Goal: Information Seeking & Learning: Check status

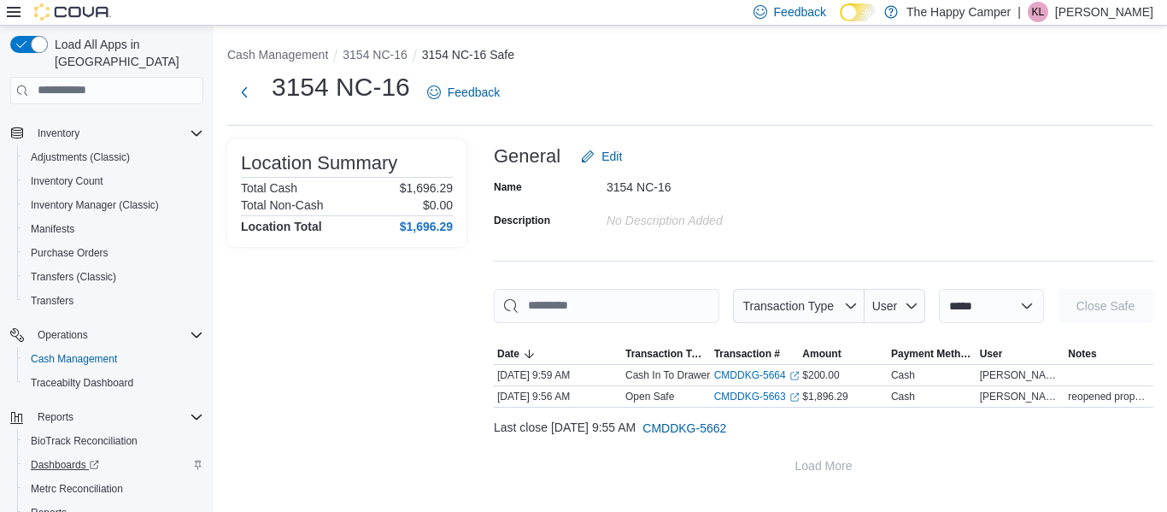
scroll to position [256, 0]
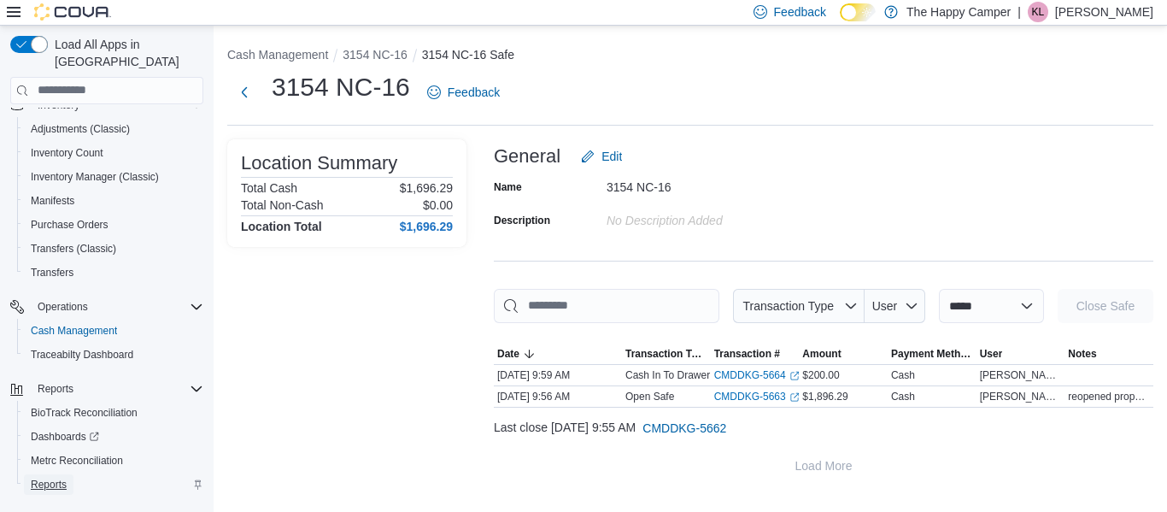
click at [62, 474] on span "Reports" at bounding box center [49, 484] width 36 height 21
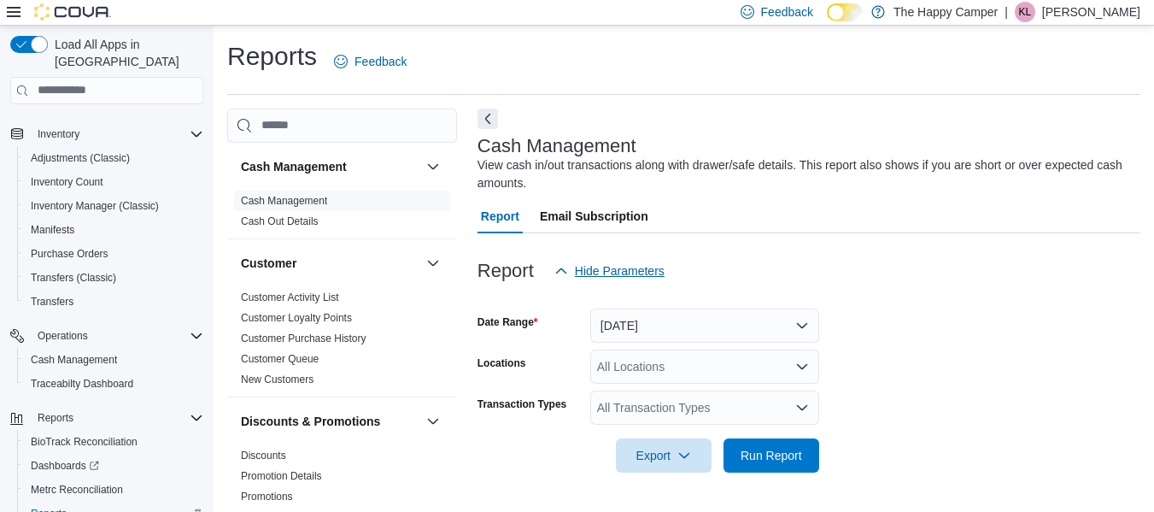
scroll to position [28, 0]
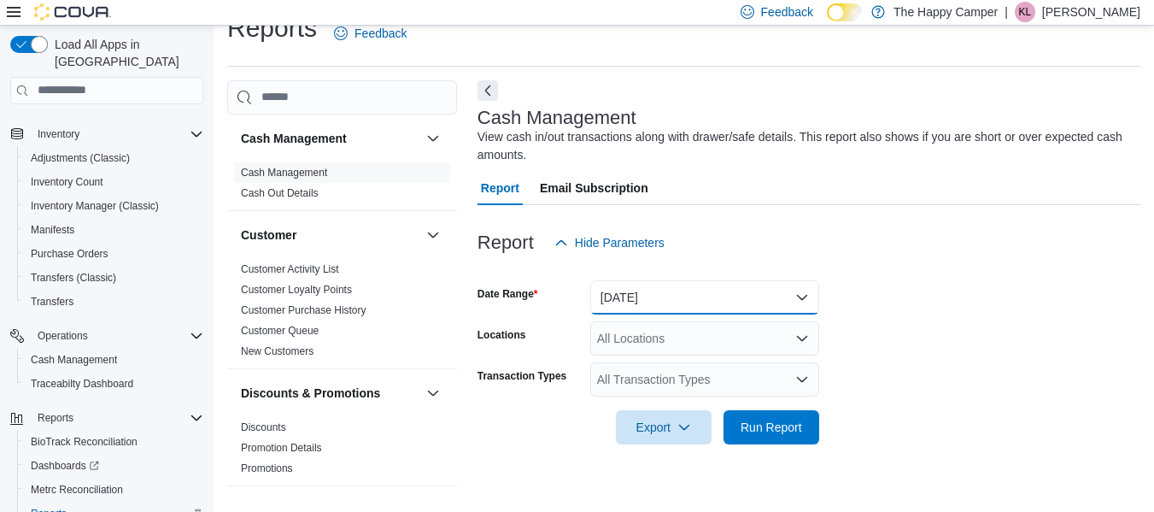
click at [690, 302] on button "Today" at bounding box center [704, 297] width 229 height 34
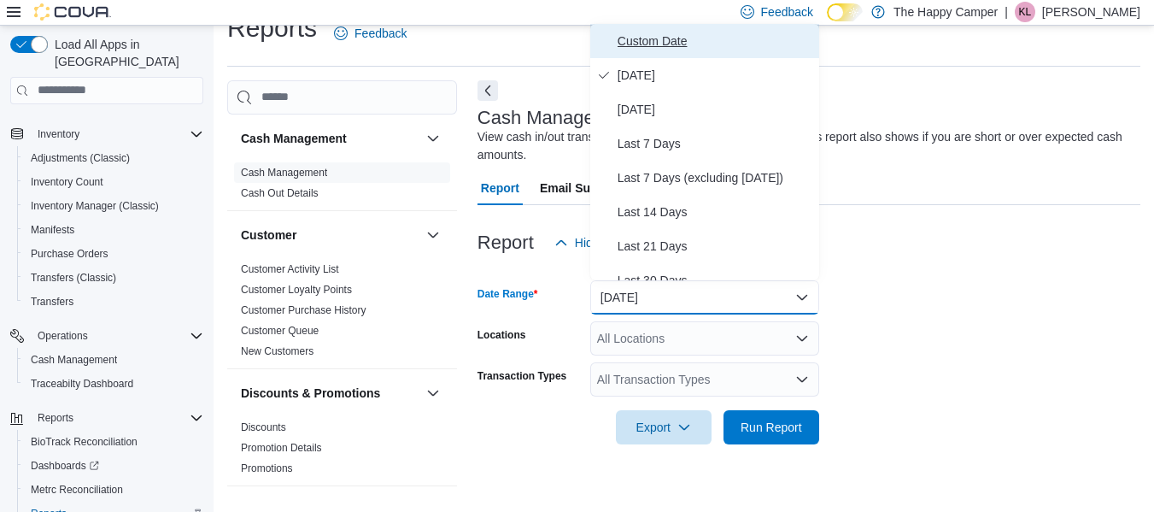
click at [613, 37] on button "Custom Date" at bounding box center [704, 41] width 229 height 34
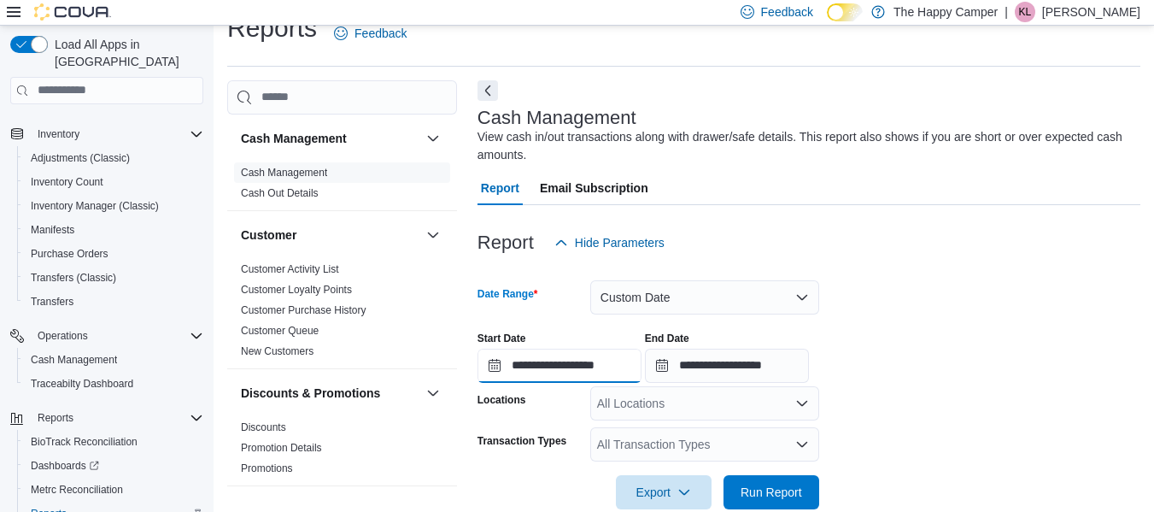
click at [495, 368] on input "**********" at bounding box center [560, 366] width 164 height 34
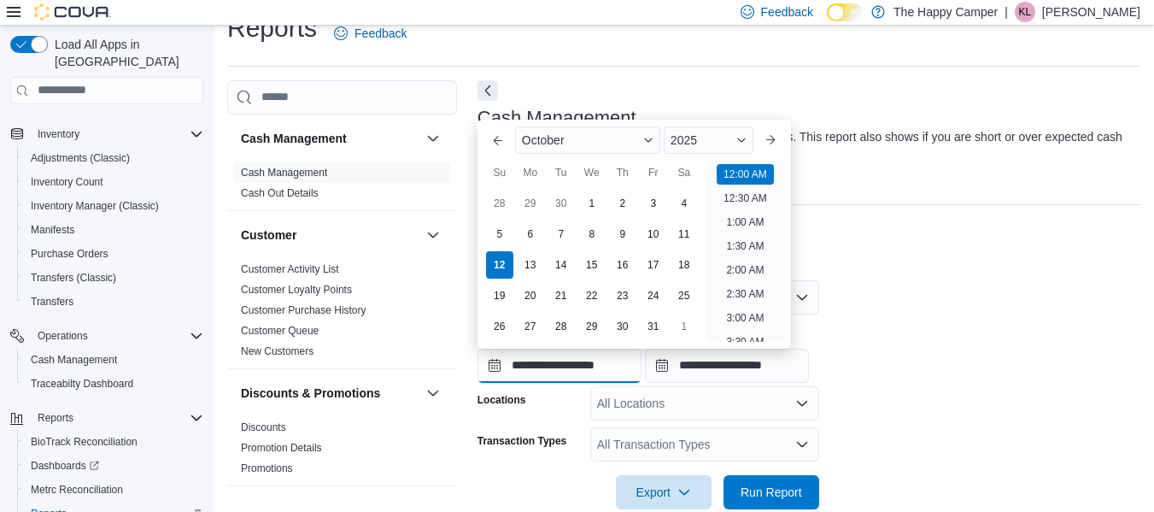
scroll to position [53, 0]
click at [649, 232] on div "10" at bounding box center [653, 234] width 30 height 30
type input "**********"
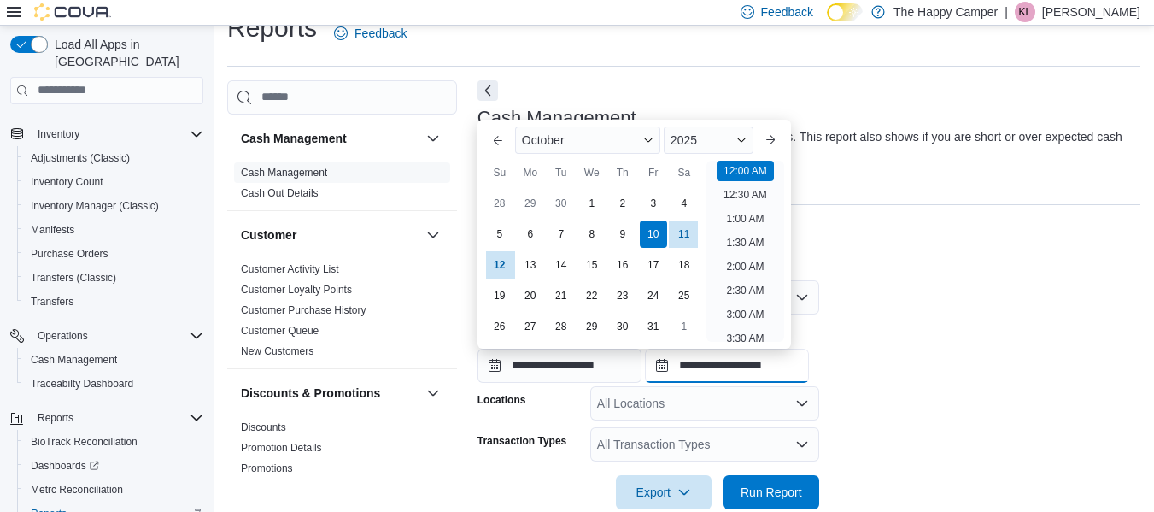
click at [761, 367] on input "**********" at bounding box center [727, 366] width 164 height 34
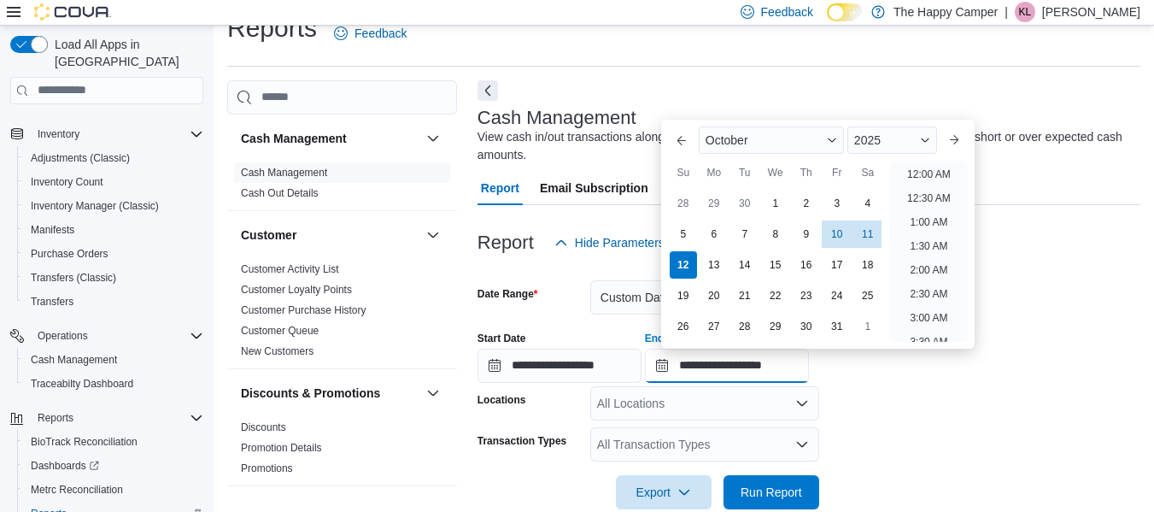
scroll to position [971, 0]
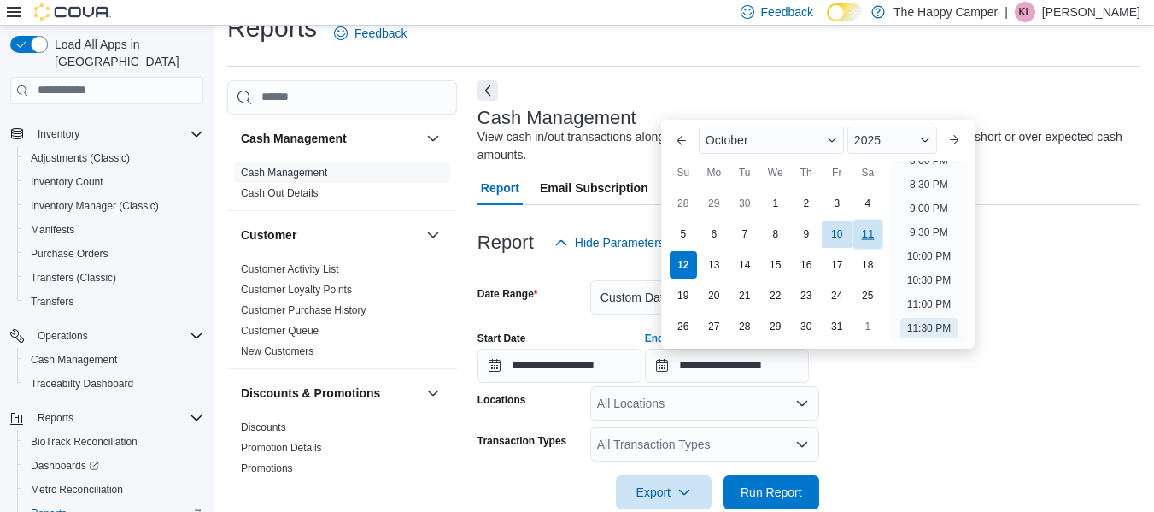
click at [870, 234] on div "11" at bounding box center [868, 234] width 30 height 30
type input "**********"
click at [1093, 408] on form "**********" at bounding box center [809, 385] width 663 height 250
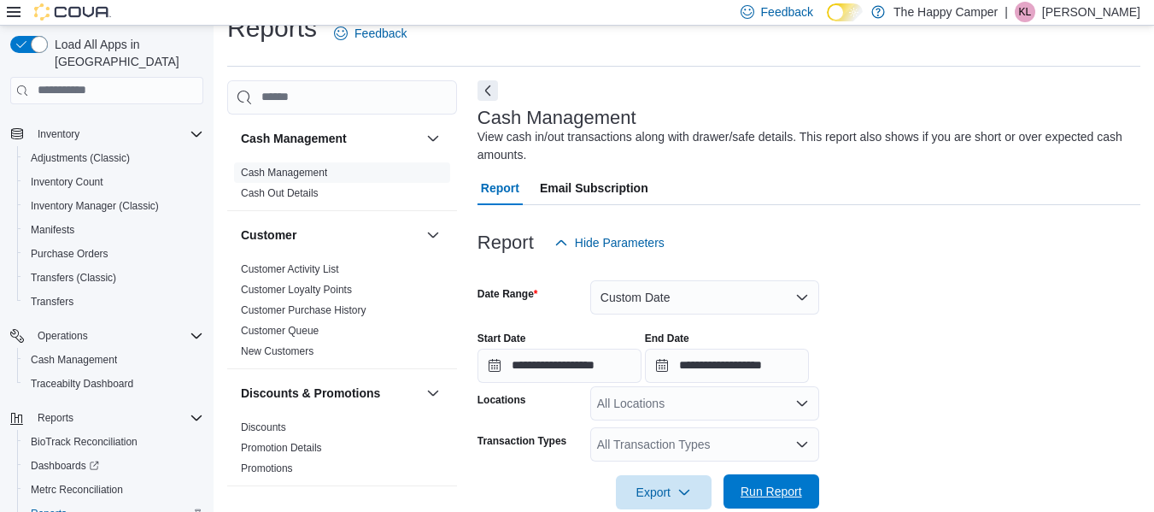
click at [783, 490] on span "Run Report" at bounding box center [772, 491] width 62 height 17
click at [739, 403] on div "All Locations" at bounding box center [704, 403] width 229 height 34
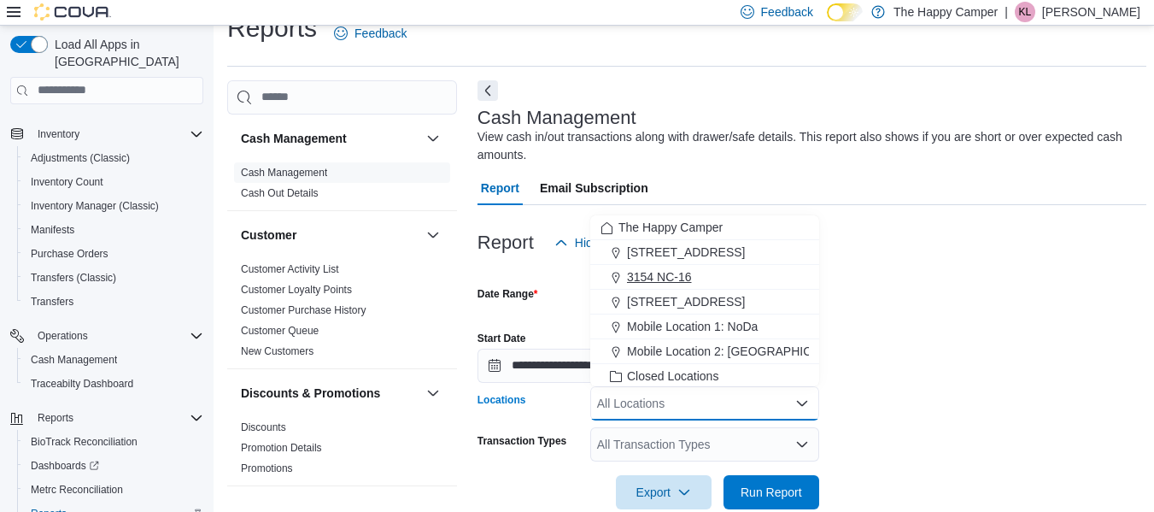
click at [661, 279] on span "3154 NC-16" at bounding box center [659, 276] width 65 height 17
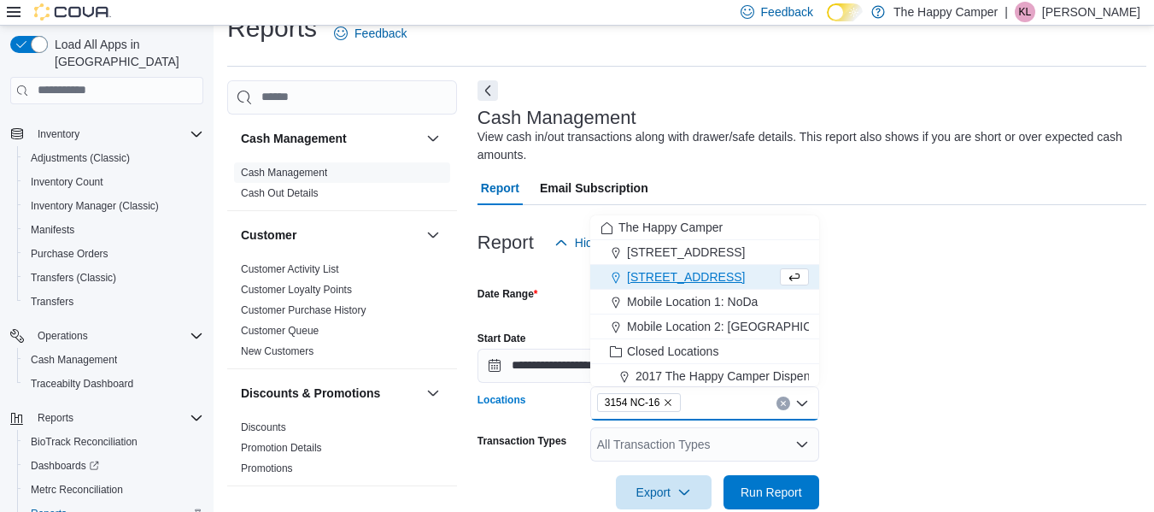
click at [975, 409] on form "**********" at bounding box center [812, 385] width 669 height 250
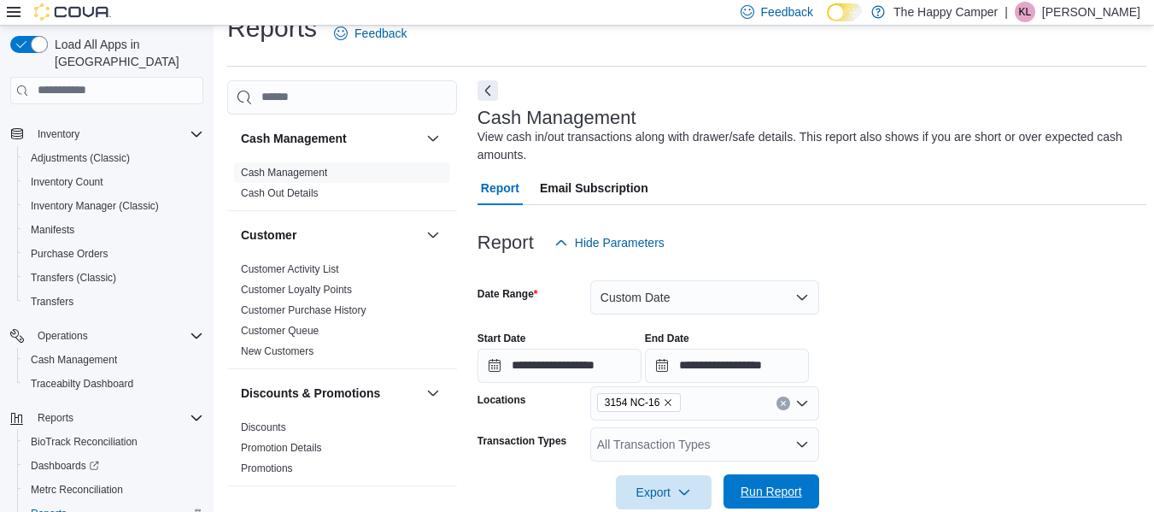
click at [784, 487] on span "Run Report" at bounding box center [772, 491] width 62 height 17
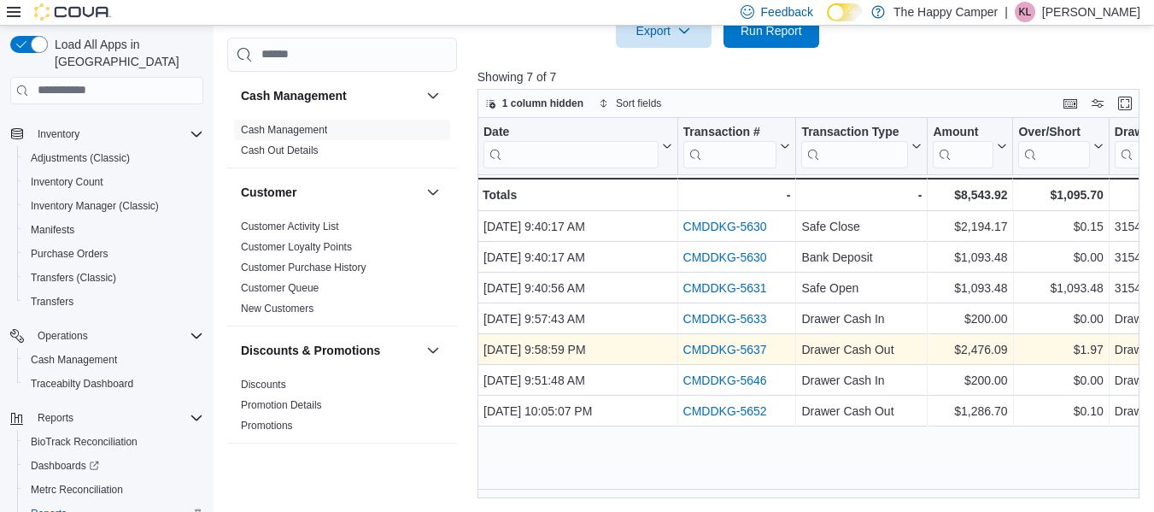
click at [741, 345] on link "CMDDKG-5637" at bounding box center [725, 350] width 84 height 14
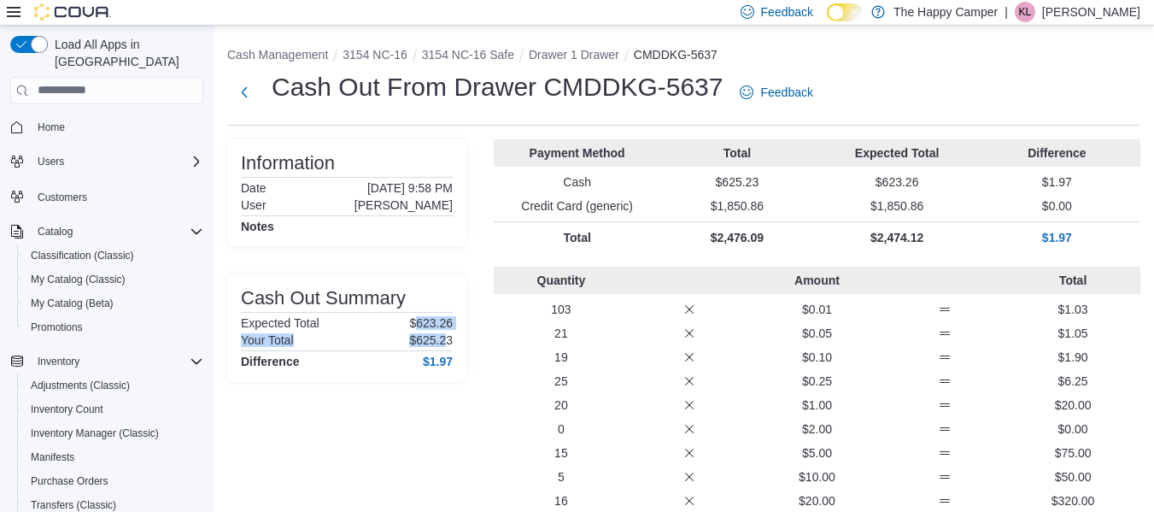
drag, startPoint x: 418, startPoint y: 328, endPoint x: 449, endPoint y: 334, distance: 32.2
click at [449, 334] on div "Cash Out Summary Expected Total $623.26 Your Total $625.23 Difference $1.97" at bounding box center [347, 328] width 212 height 80
click at [457, 322] on div "Cash Out Summary Expected Total $623.26 Your Total $625.23 Difference $1.97" at bounding box center [346, 328] width 239 height 108
click at [247, 97] on button "Next" at bounding box center [244, 92] width 34 height 34
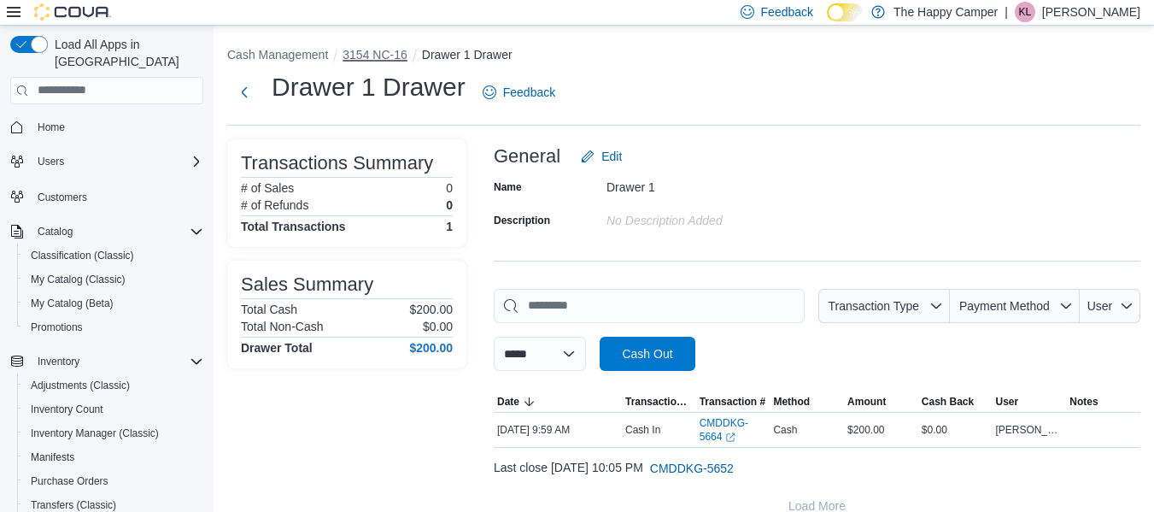
click at [378, 49] on button "3154 NC-16" at bounding box center [375, 55] width 65 height 14
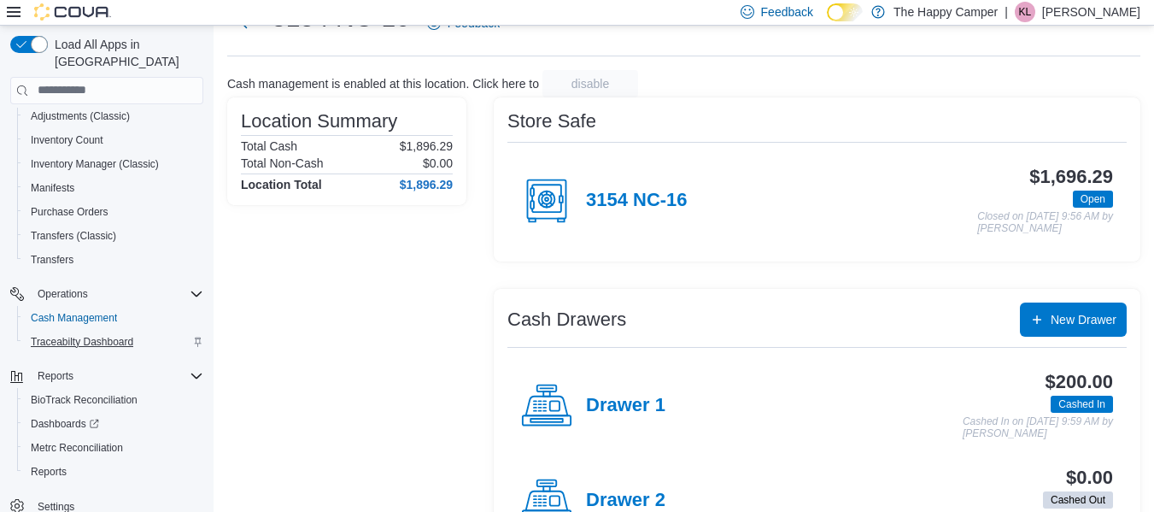
scroll to position [133, 0]
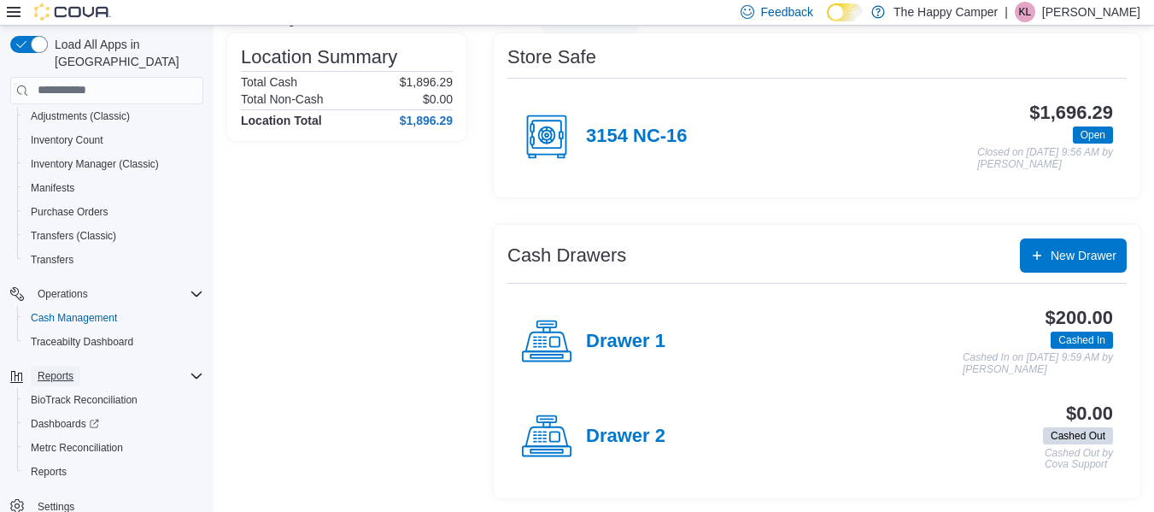
click at [62, 369] on span "Reports" at bounding box center [56, 376] width 36 height 14
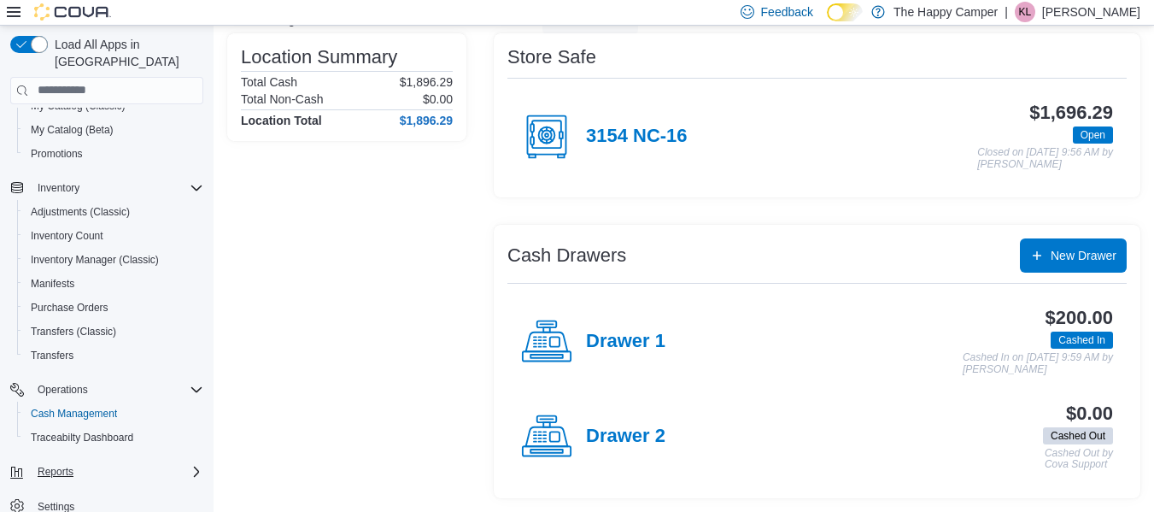
click at [65, 460] on button "Reports" at bounding box center [106, 472] width 207 height 24
click at [186, 461] on div "Reports" at bounding box center [117, 471] width 173 height 21
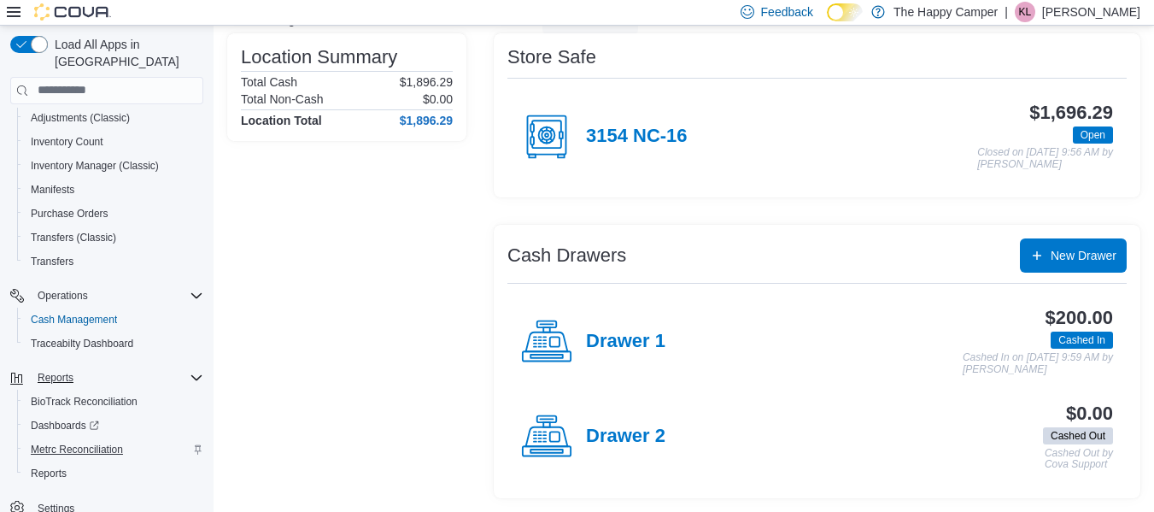
scroll to position [269, 0]
click at [46, 465] on span "Reports" at bounding box center [49, 472] width 36 height 14
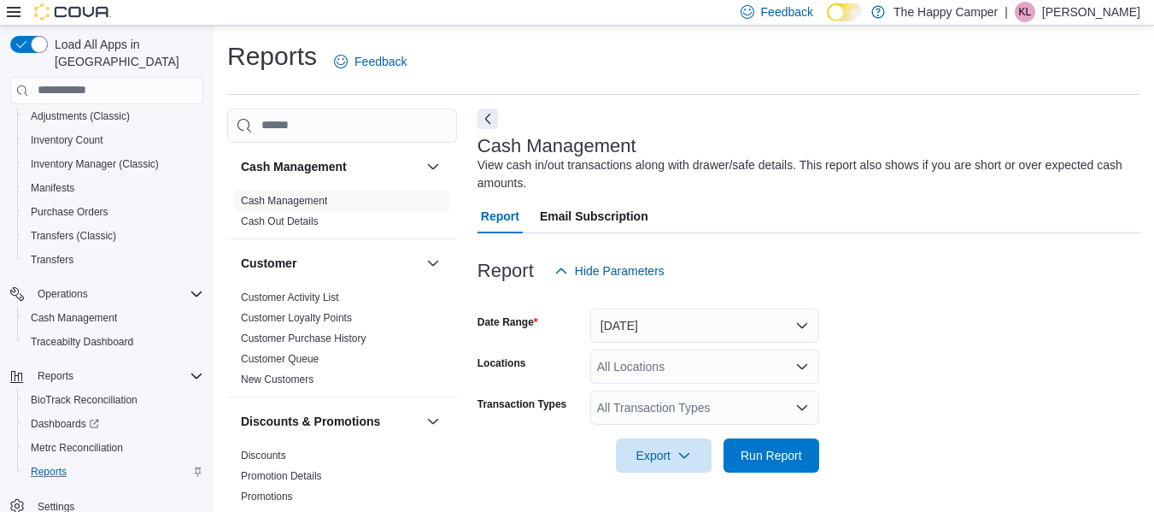
scroll to position [28, 0]
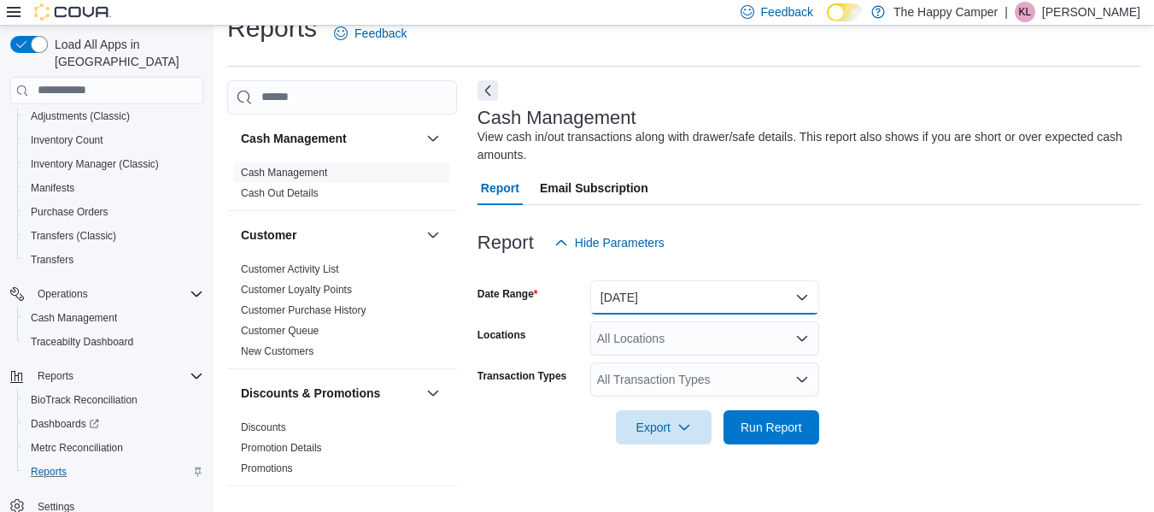
click at [687, 294] on button "Today" at bounding box center [704, 297] width 229 height 34
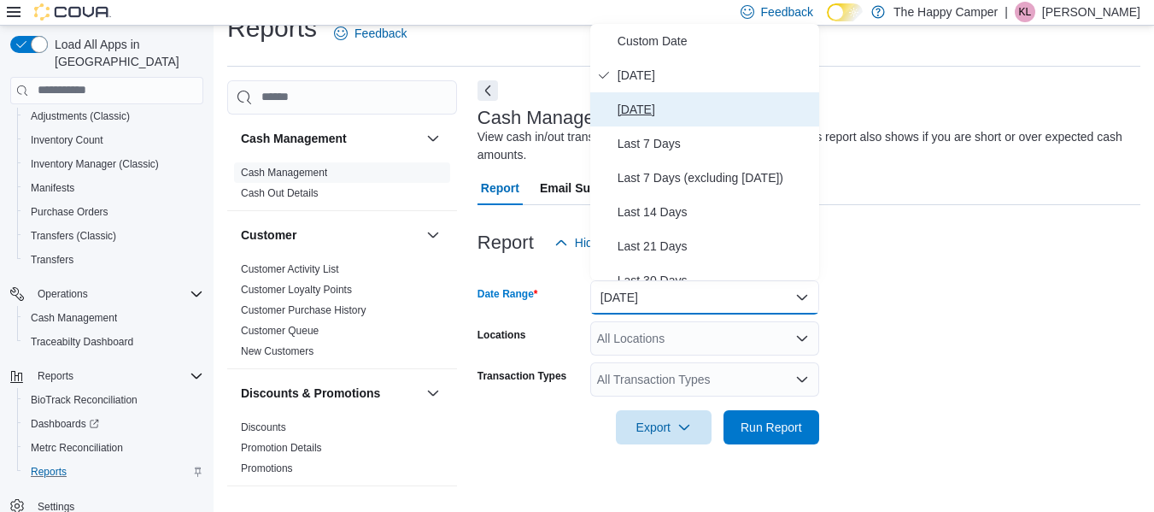
click at [669, 109] on span "Yesterday" at bounding box center [715, 109] width 195 height 21
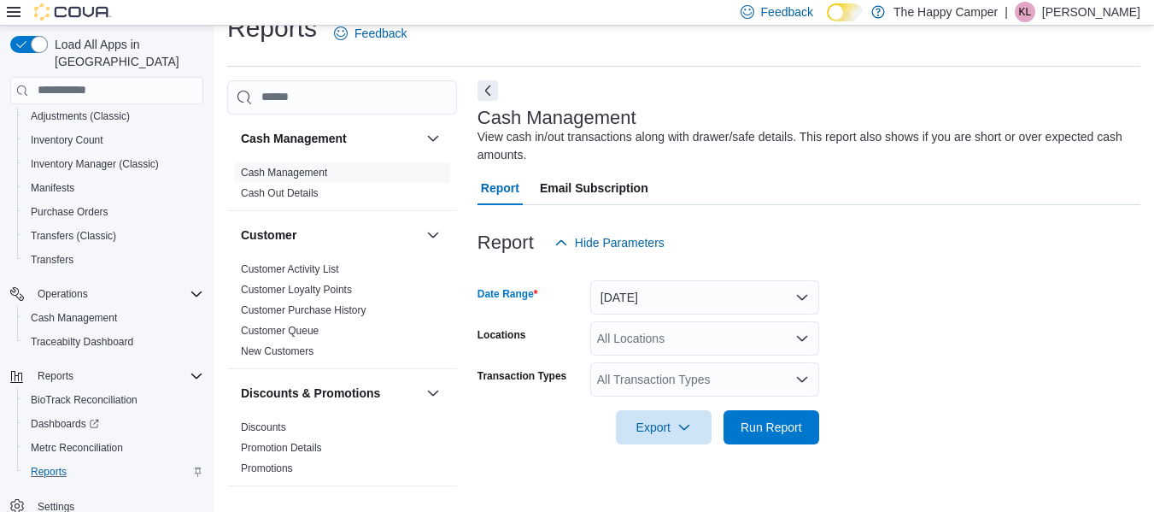
click at [634, 344] on div "All Locations" at bounding box center [704, 338] width 229 height 34
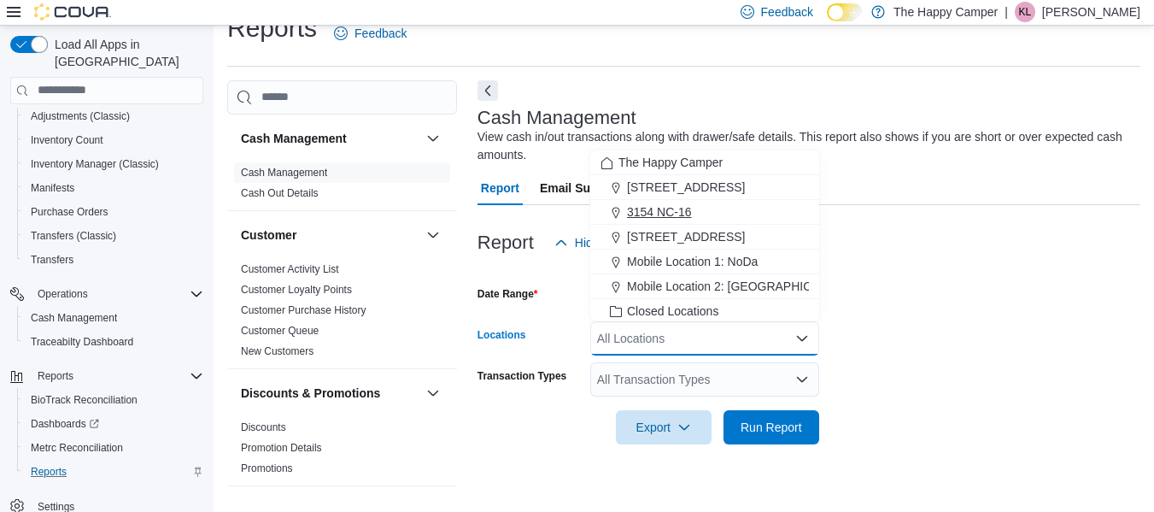
click at [654, 214] on span "3154 NC-16" at bounding box center [659, 211] width 65 height 17
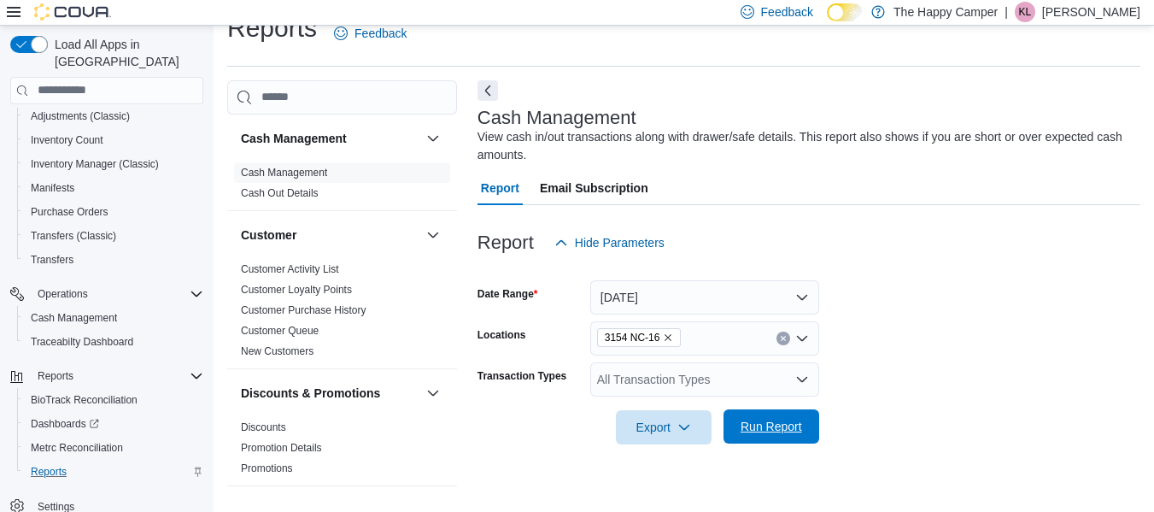
click at [766, 428] on span "Run Report" at bounding box center [772, 426] width 62 height 17
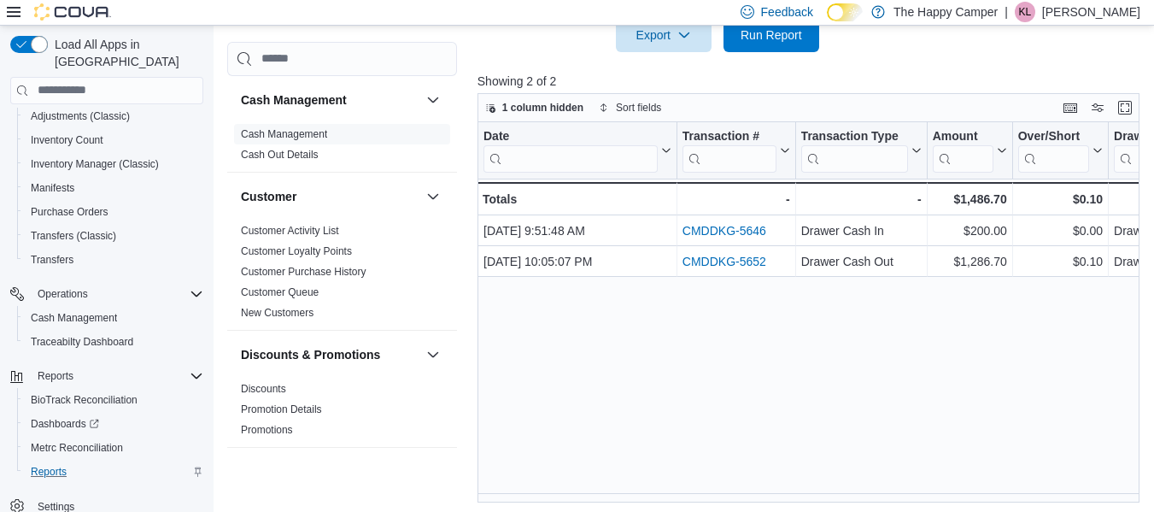
scroll to position [425, 0]
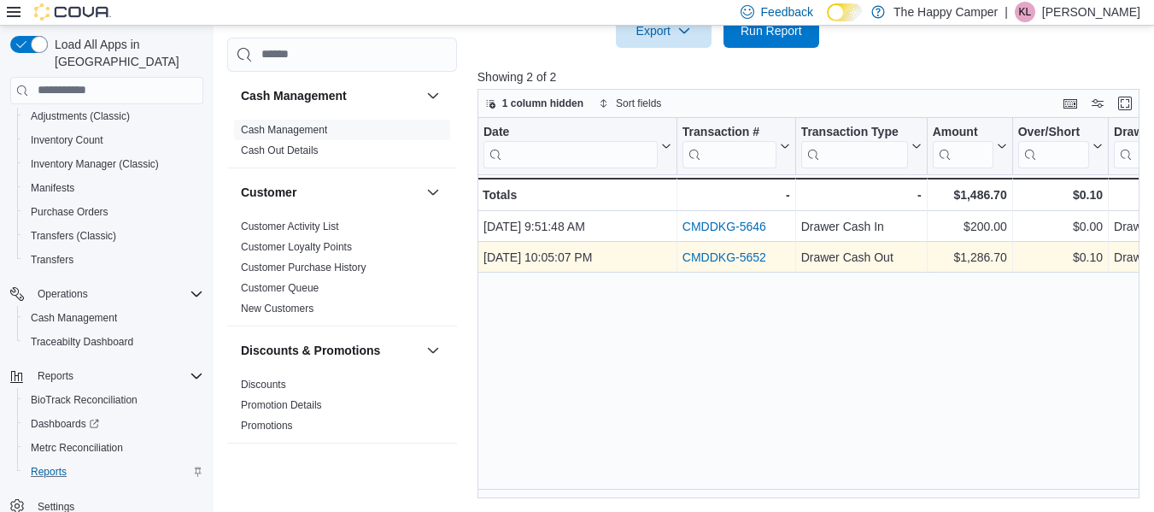
click at [699, 255] on link "CMDDKG-5652" at bounding box center [725, 257] width 84 height 14
click at [716, 255] on link "CMDDKG-5652" at bounding box center [725, 257] width 84 height 14
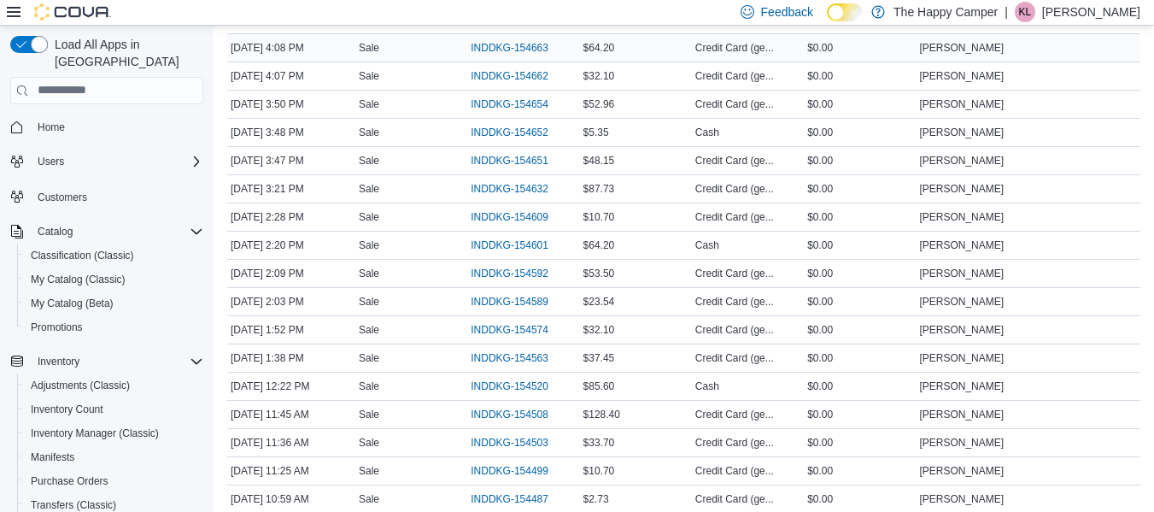
scroll to position [940, 0]
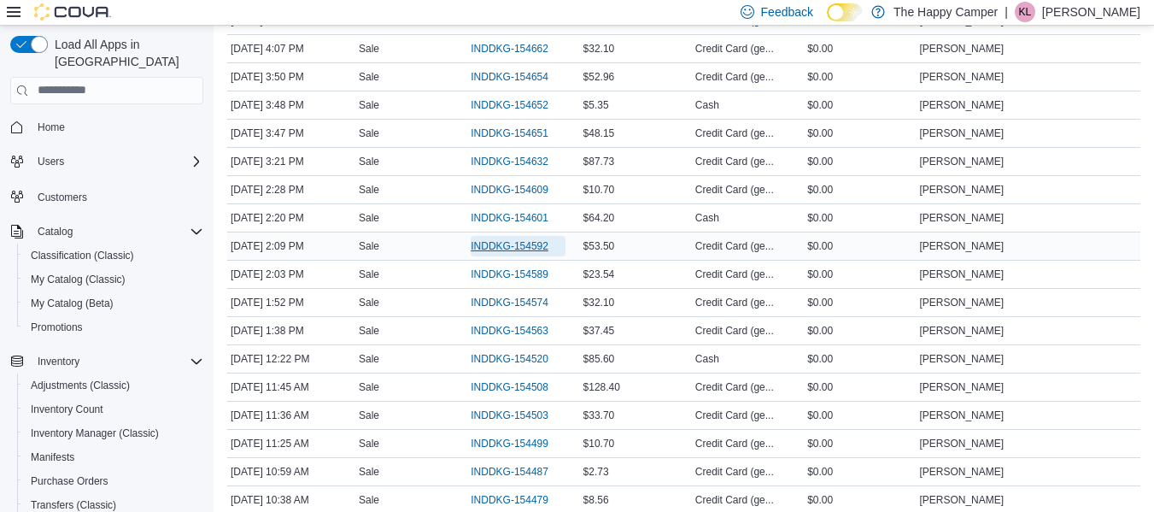
click at [527, 241] on span "INDDKG-154592" at bounding box center [510, 246] width 78 height 14
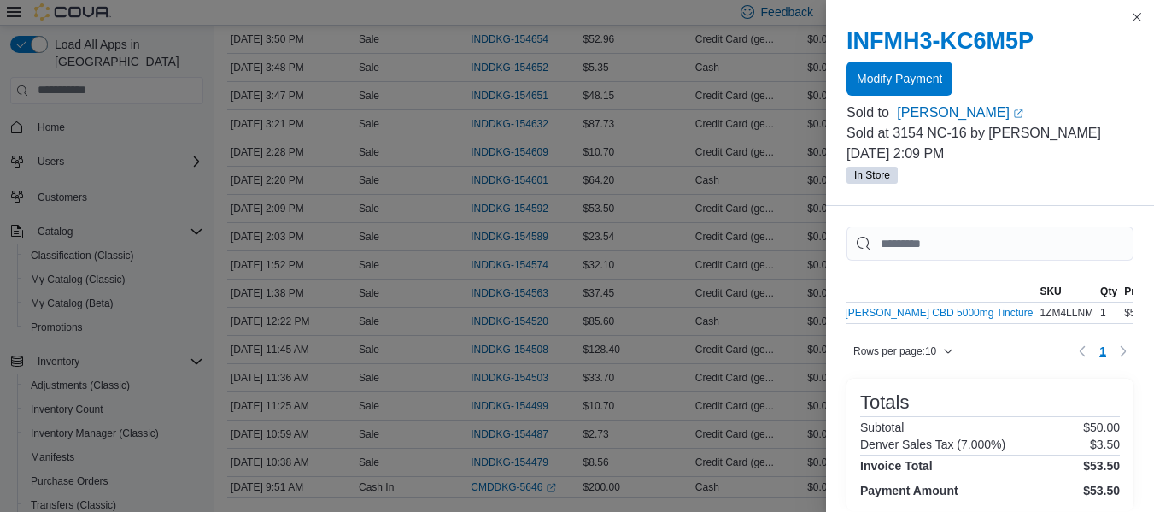
scroll to position [0, 0]
click at [1139, 12] on button "Close this dialog" at bounding box center [1137, 16] width 21 height 21
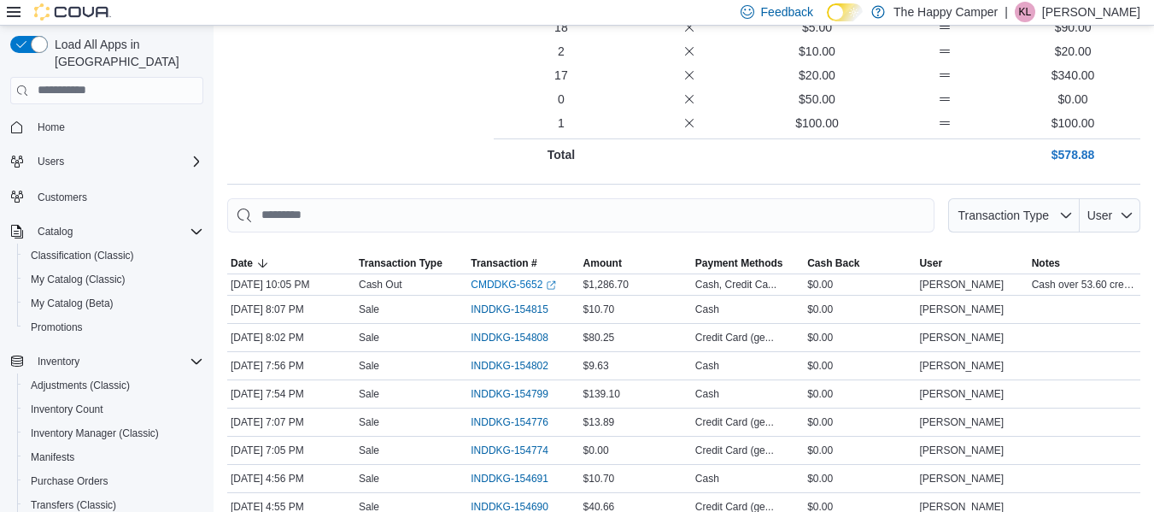
scroll to position [427, 0]
click at [1107, 281] on span "Cash over 53.60 credit under 53.50" at bounding box center [1084, 283] width 105 height 14
click at [1129, 280] on span "Cash over 53.60 credit under 53.50" at bounding box center [1084, 283] width 105 height 14
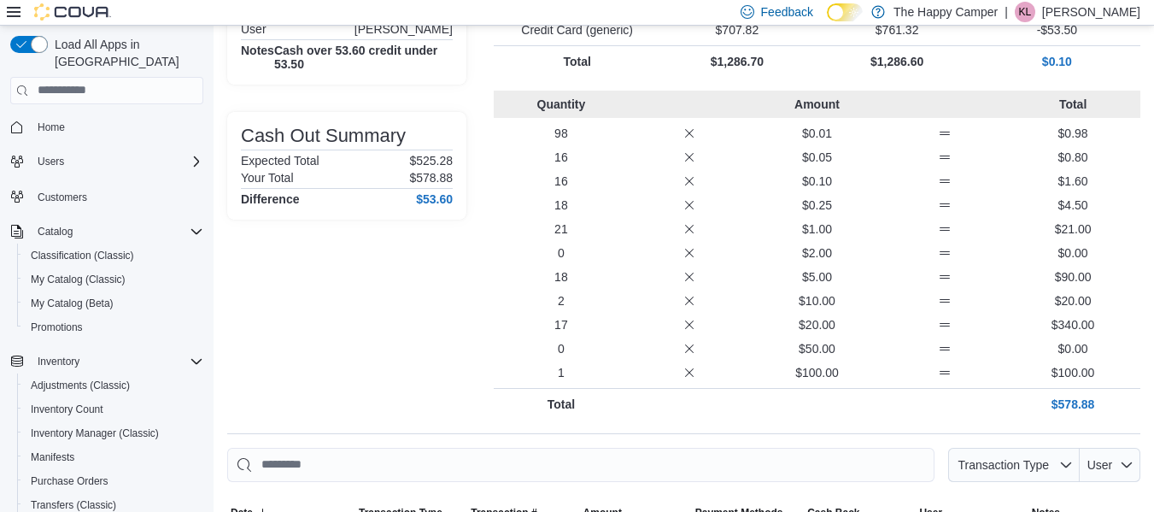
scroll to position [379, 0]
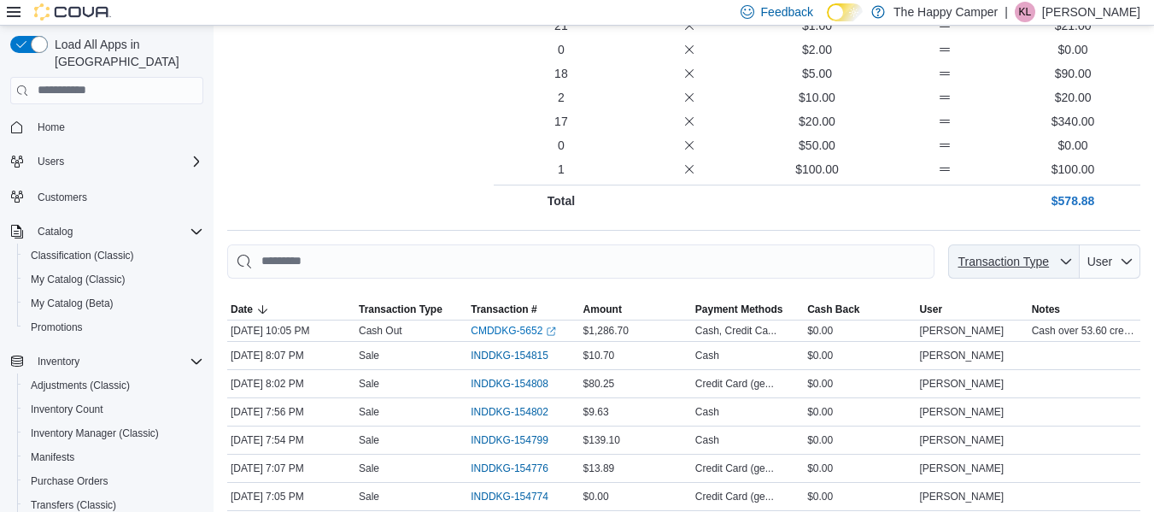
click at [1018, 264] on span "Transaction Type" at bounding box center [1003, 262] width 91 height 14
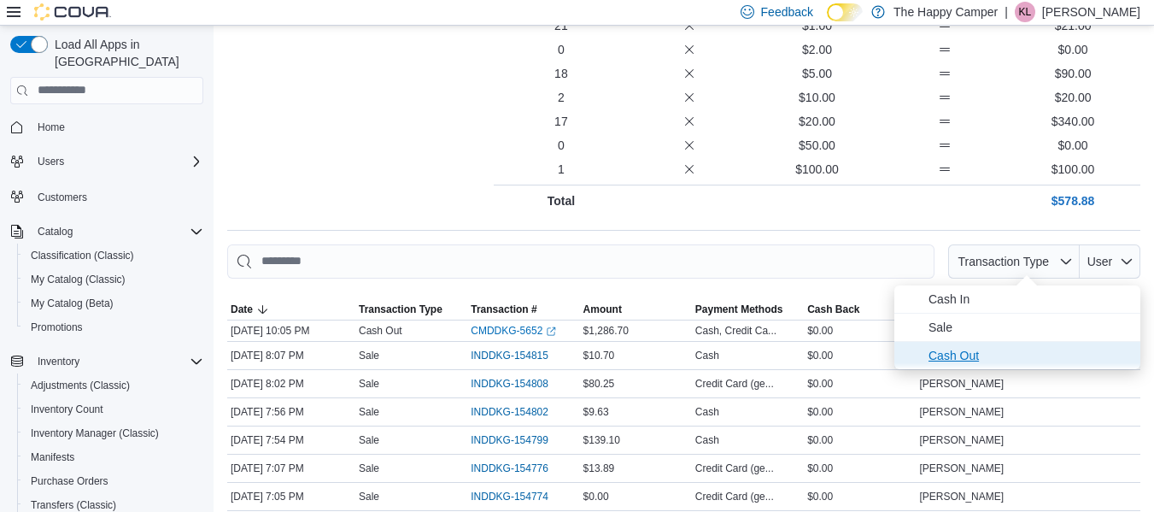
click at [970, 364] on span "Cash Out" at bounding box center [1030, 355] width 202 height 21
type input "**********"
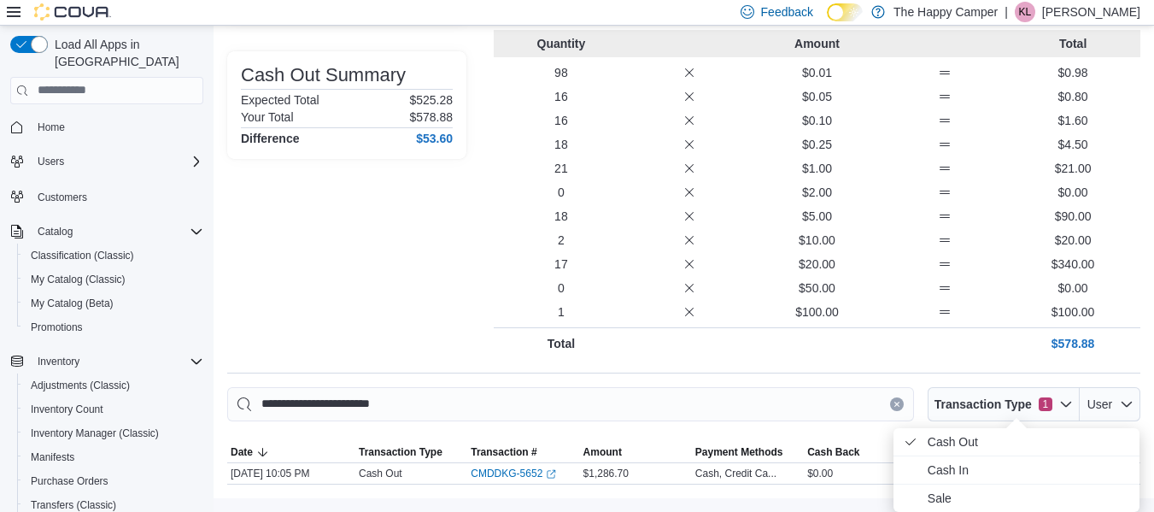
scroll to position [237, 0]
click at [314, 203] on div "Information Date October 11, 2025 10:05 PM User Natalie McCarter Notes Cash ove…" at bounding box center [346, 131] width 239 height 456
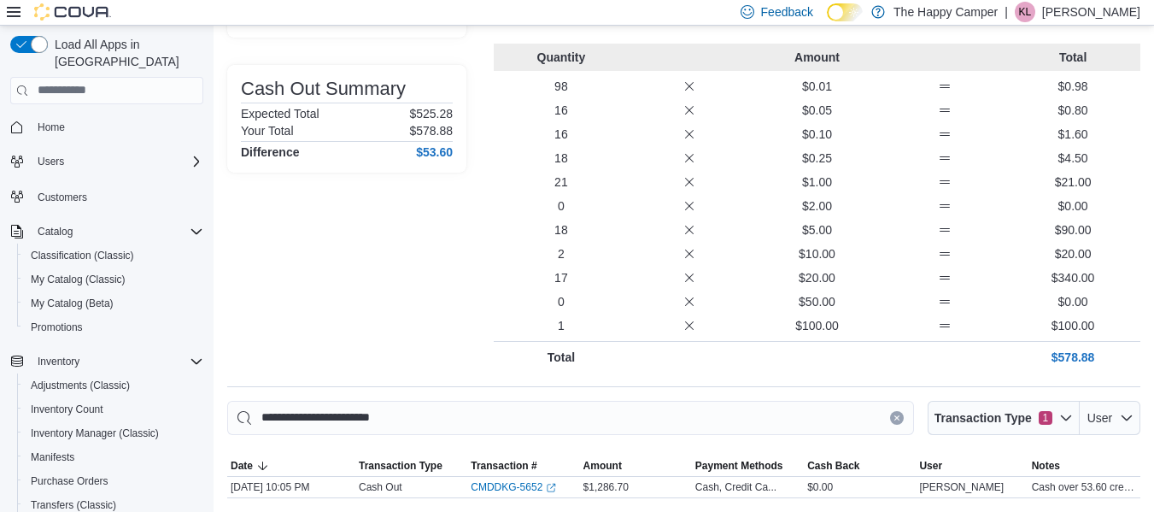
scroll to position [223, 0]
click at [513, 482] on link "CMDDKG-5652 (opens in a new tab or window)" at bounding box center [513, 487] width 85 height 14
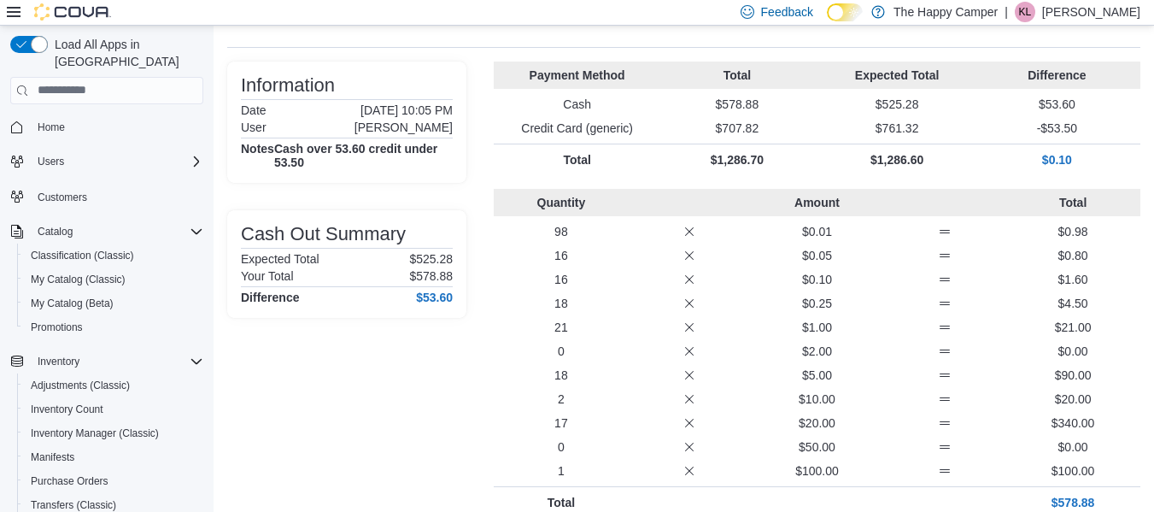
scroll to position [0, 0]
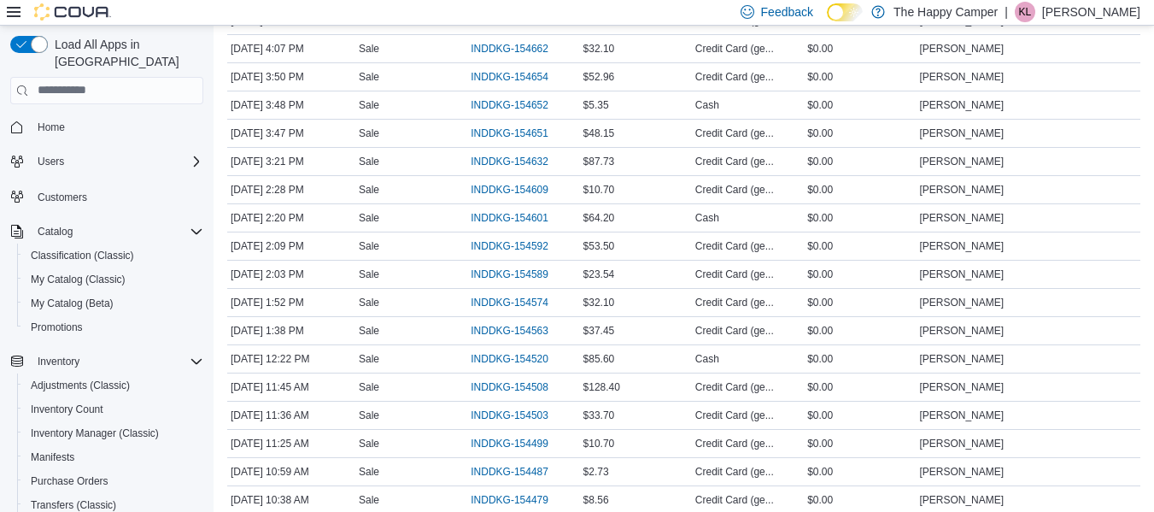
scroll to position [978, 0]
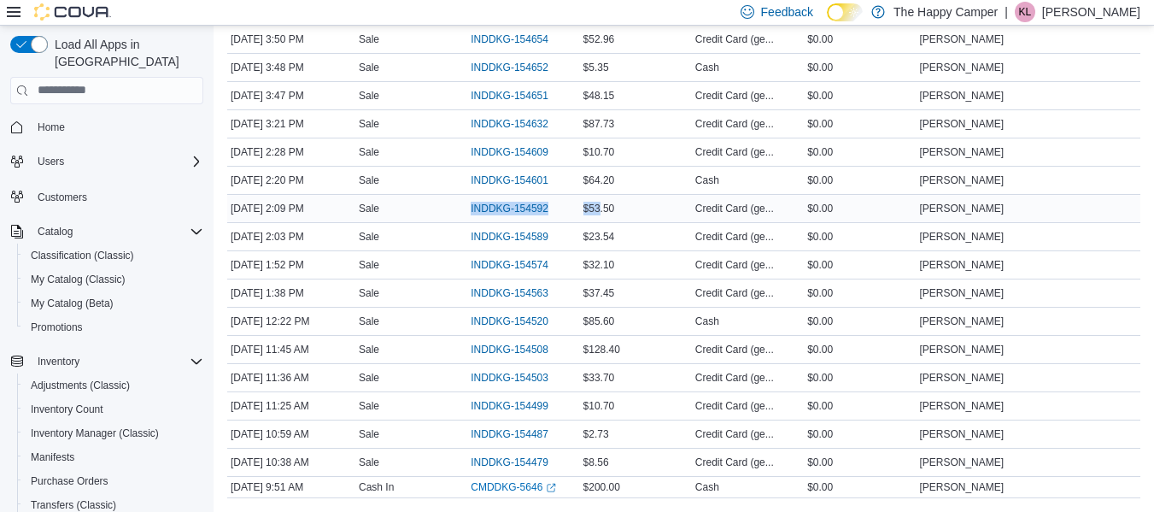
drag, startPoint x: 461, startPoint y: 214, endPoint x: 605, endPoint y: 203, distance: 144.8
click at [605, 203] on tr "Date [DATE] 2:09 PM Transaction Type Sale Transaction # INDDKG-154592 Amount $5…" at bounding box center [683, 208] width 913 height 28
copy tr "Transaction # INDDKG-154592 Amount $53"
